Goal: Task Accomplishment & Management: Complete application form

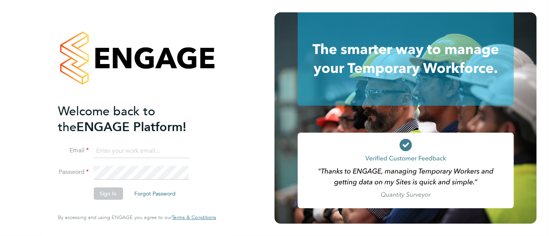
type input "martin@stallionrecruitment.com"
click at [108, 196] on button "Sign In" at bounding box center [107, 194] width 29 height 12
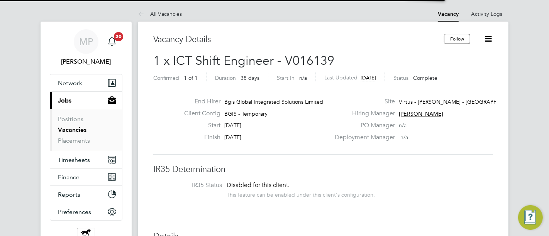
scroll to position [22, 54]
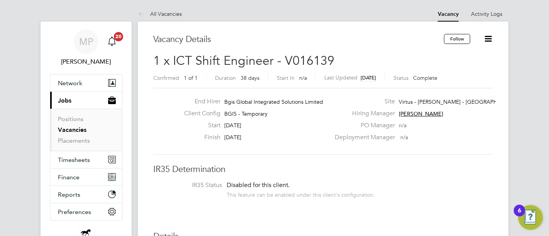
click at [77, 128] on link "Vacancies" at bounding box center [72, 129] width 29 height 7
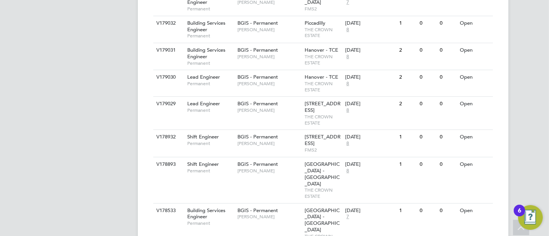
scroll to position [386, 0]
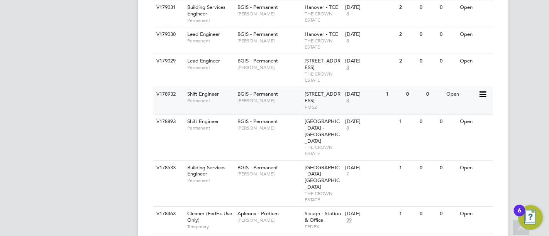
click at [206, 97] on span "Shift Engineer" at bounding box center [203, 94] width 32 height 7
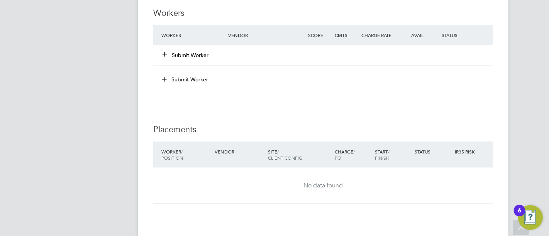
scroll to position [1029, 0]
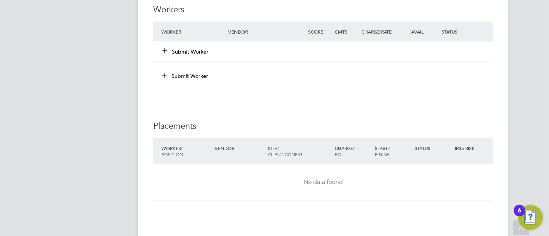
click at [185, 50] on button "Submit Worker" at bounding box center [186, 52] width 46 height 8
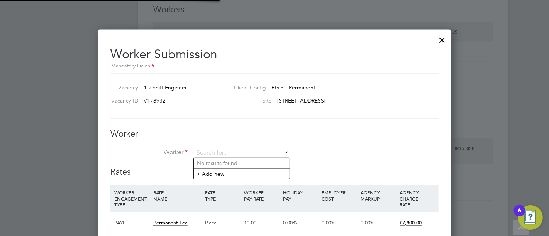
scroll to position [525, 353]
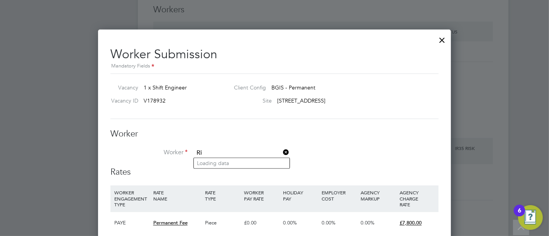
type input "R"
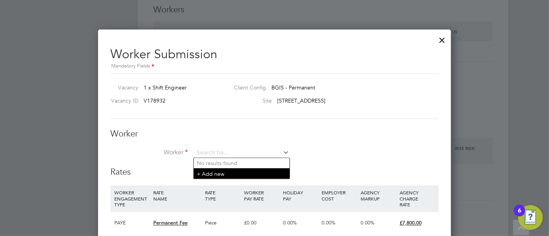
click at [212, 173] on li "+ Add new" at bounding box center [242, 174] width 96 height 10
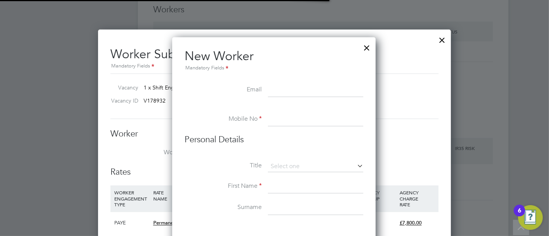
scroll to position [632, 204]
paste input "[EMAIL_ADDRESS][DOMAIN_NAME]"
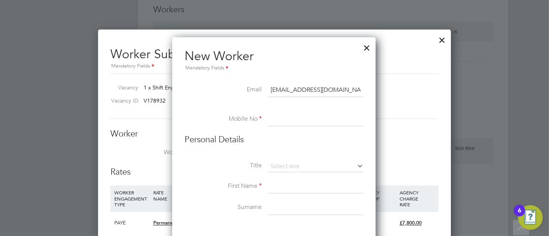
type input "[EMAIL_ADDRESS][DOMAIN_NAME]"
click at [278, 121] on input at bounding box center [315, 120] width 95 height 14
paste input "07983731191"
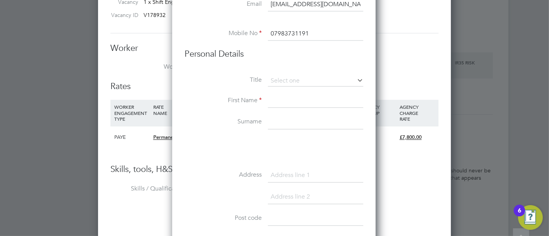
scroll to position [1115, 0]
type input "07983731191"
click at [292, 78] on input at bounding box center [315, 81] width 95 height 12
click at [272, 91] on li "Mr" at bounding box center [316, 91] width 96 height 10
type input "Mr"
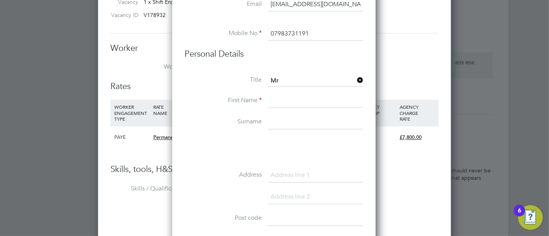
click at [277, 98] on input at bounding box center [315, 102] width 95 height 14
type input "[PERSON_NAME]"
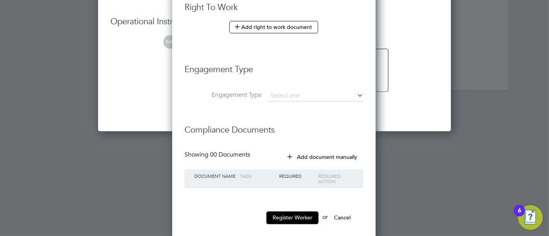
scroll to position [1462, 0]
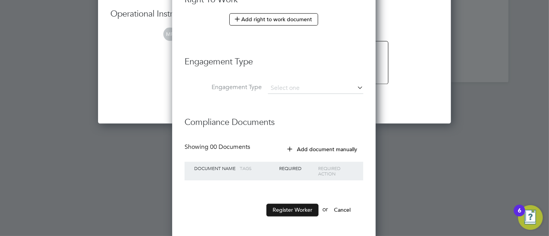
type input "Castle"
click at [295, 207] on button "Register Worker" at bounding box center [292, 210] width 52 height 12
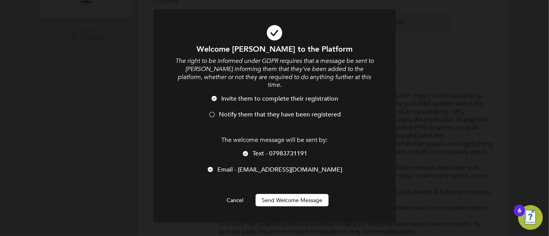
scroll to position [632, 204]
click at [213, 112] on div at bounding box center [212, 116] width 8 height 8
click at [300, 194] on button "Send Welcome Message" at bounding box center [292, 200] width 73 height 12
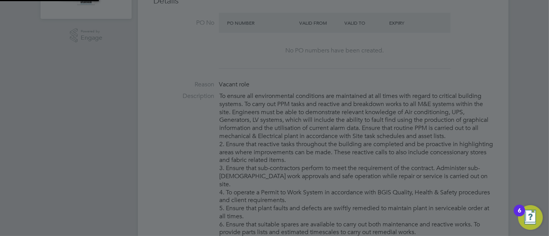
type input "[PERSON_NAME]"
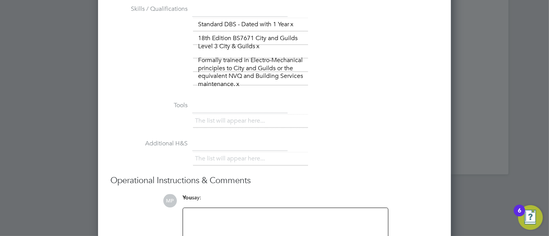
scroll to position [1421, 0]
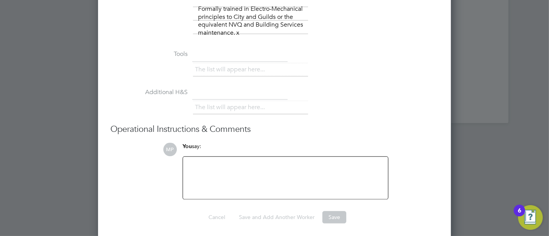
click at [221, 166] on div at bounding box center [286, 177] width 196 height 33
click at [337, 114] on div "The list will appear here..." at bounding box center [316, 108] width 246 height 15
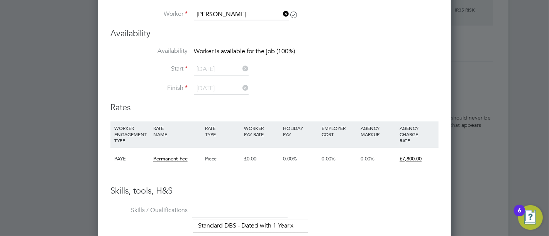
scroll to position [1163, 0]
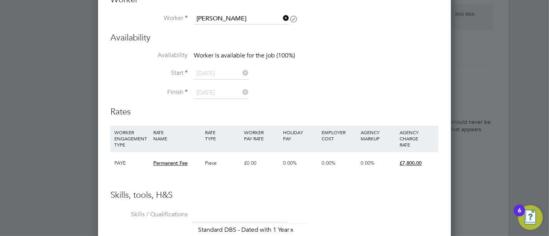
click at [204, 55] on span "Worker is available for the job (100%)" at bounding box center [244, 56] width 101 height 8
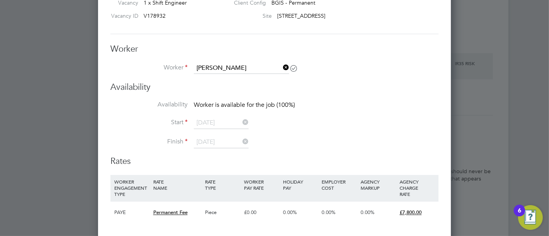
scroll to position [1078, 0]
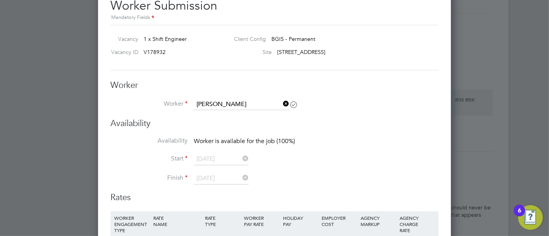
click at [295, 105] on icon at bounding box center [294, 105] width 6 height 6
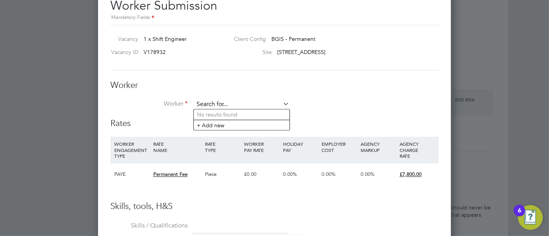
click at [219, 104] on input at bounding box center [241, 105] width 95 height 12
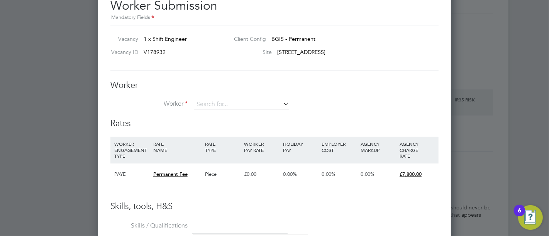
click at [249, 86] on h3 "Worker" at bounding box center [274, 85] width 328 height 11
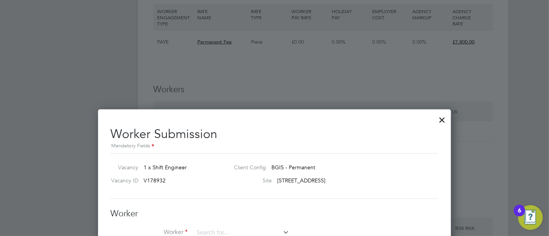
scroll to position [1078, 0]
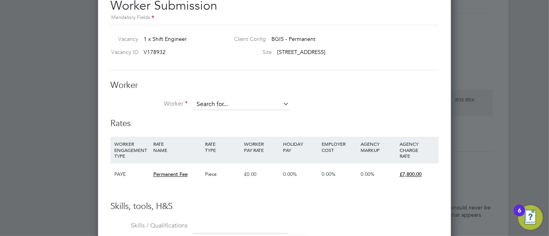
click at [227, 102] on input at bounding box center [241, 105] width 95 height 12
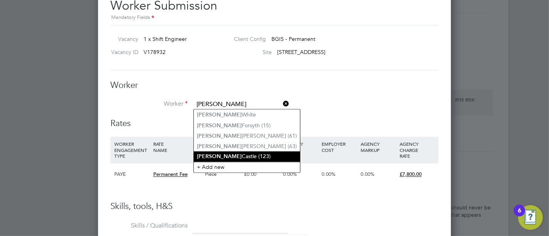
type input "[PERSON_NAME]"
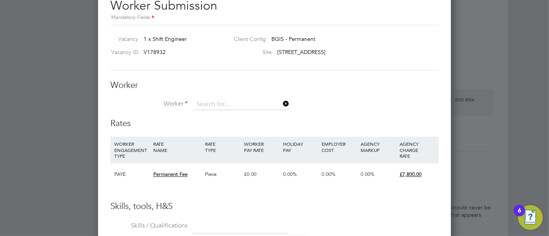
click at [256, 105] on input at bounding box center [241, 105] width 95 height 12
click at [223, 156] on li "[PERSON_NAME] (123)" at bounding box center [247, 157] width 106 height 10
type input "[PERSON_NAME] (123)"
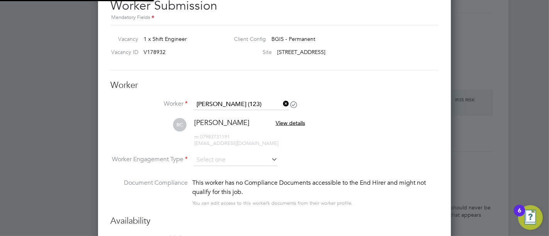
scroll to position [697, 353]
click at [270, 161] on icon at bounding box center [270, 159] width 0 height 11
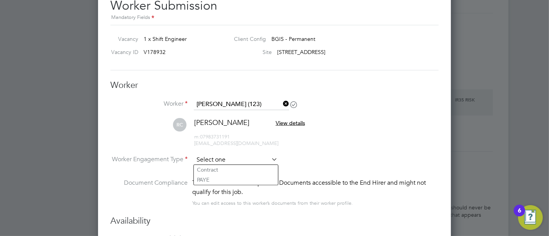
click at [213, 157] on input at bounding box center [236, 161] width 84 height 12
click at [210, 179] on li "PAYE" at bounding box center [236, 180] width 84 height 10
type input "PAYE"
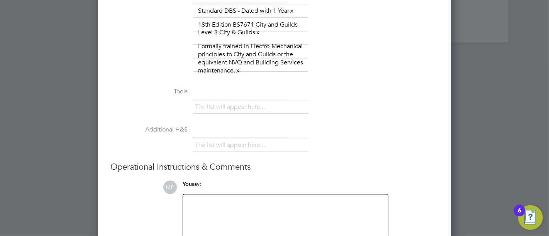
scroll to position [1538, 0]
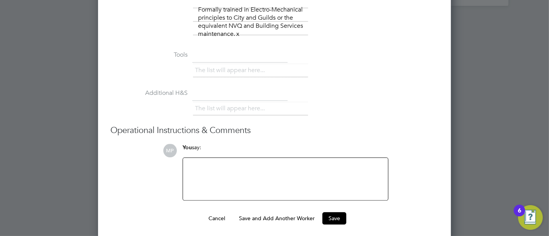
click at [205, 165] on div at bounding box center [286, 179] width 196 height 33
drag, startPoint x: 252, startPoint y: 163, endPoint x: 185, endPoint y: 162, distance: 67.2
click at [185, 162] on div "Please find attached CV" at bounding box center [285, 179] width 205 height 42
click at [336, 213] on button "Save" at bounding box center [334, 218] width 24 height 12
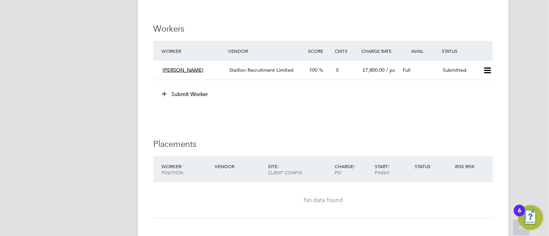
scroll to position [930, 0]
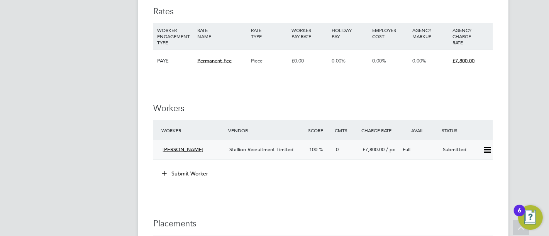
click at [258, 147] on span "Stallion Recruitment Limited" at bounding box center [261, 149] width 64 height 7
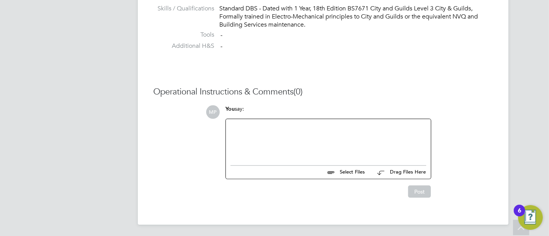
click at [349, 168] on input "file" at bounding box center [368, 171] width 116 height 11
type input "C:\fakepath\[PERSON_NAME] CV.docx"
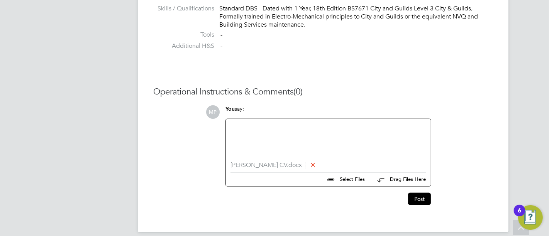
click at [249, 134] on div at bounding box center [328, 140] width 196 height 33
click at [421, 200] on button "Post" at bounding box center [419, 199] width 23 height 12
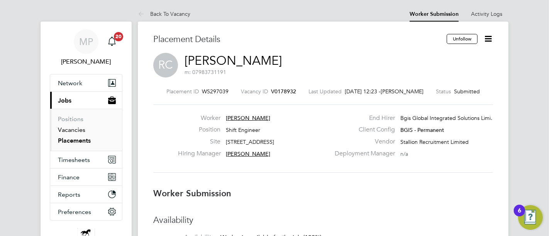
click at [70, 128] on link "Vacancies" at bounding box center [71, 129] width 27 height 7
